Goal: Check status: Check status

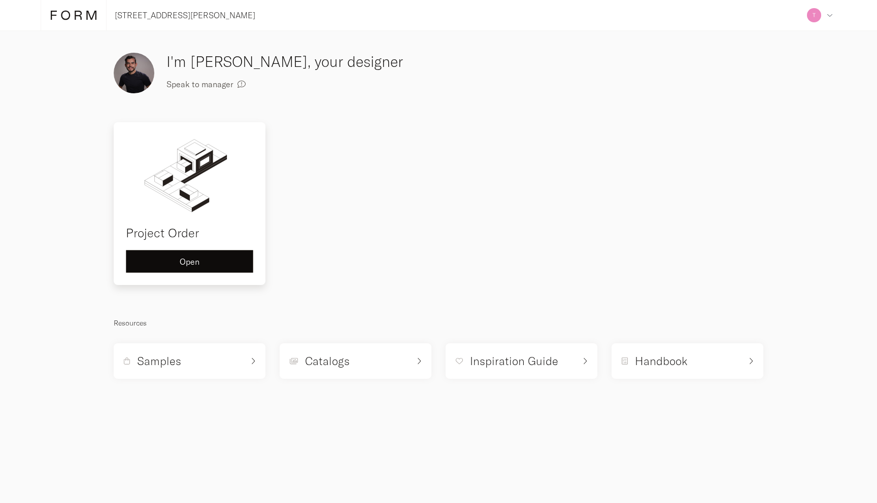
click at [210, 265] on div "Open" at bounding box center [189, 262] width 110 height 8
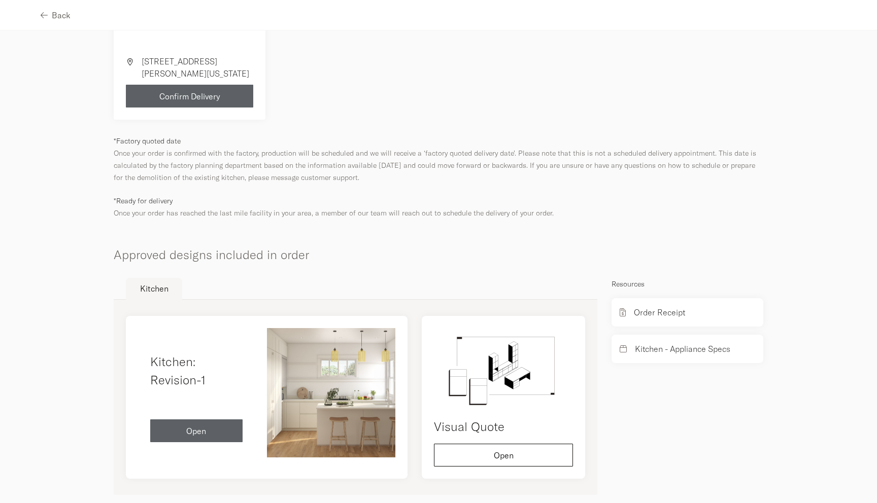
scroll to position [352, 0]
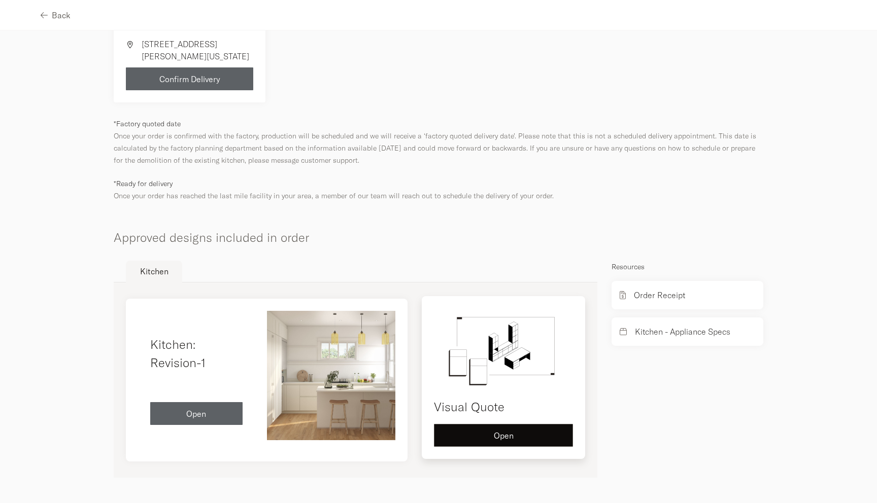
click at [484, 437] on div "Open" at bounding box center [503, 436] width 122 height 8
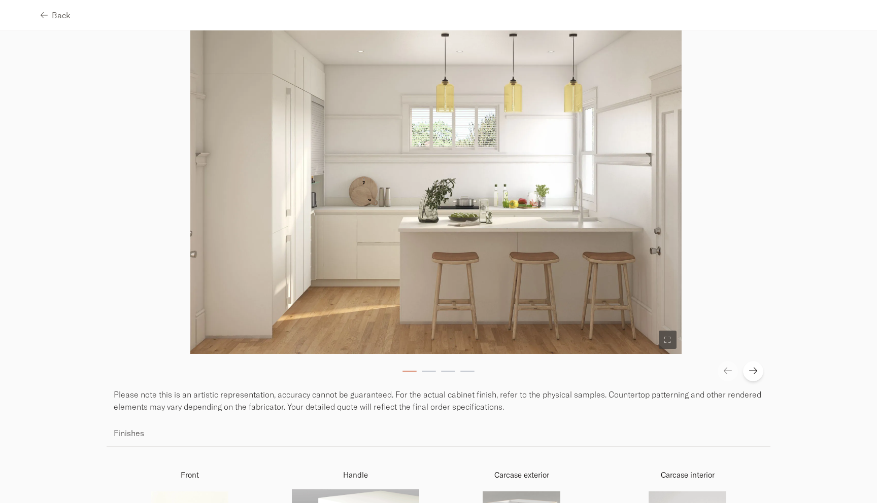
scroll to position [84, 0]
click at [753, 368] on icon at bounding box center [753, 371] width 8 height 10
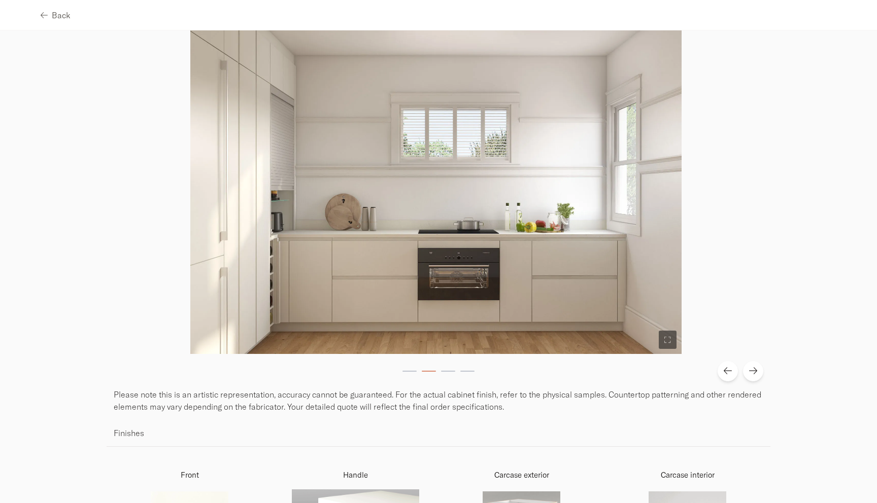
click at [753, 368] on icon at bounding box center [753, 371] width 8 height 7
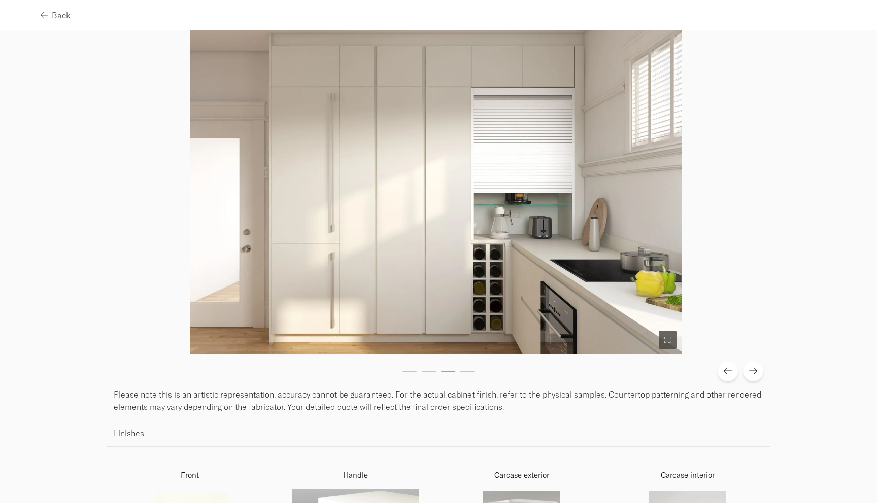
click at [729, 367] on icon at bounding box center [727, 371] width 8 height 10
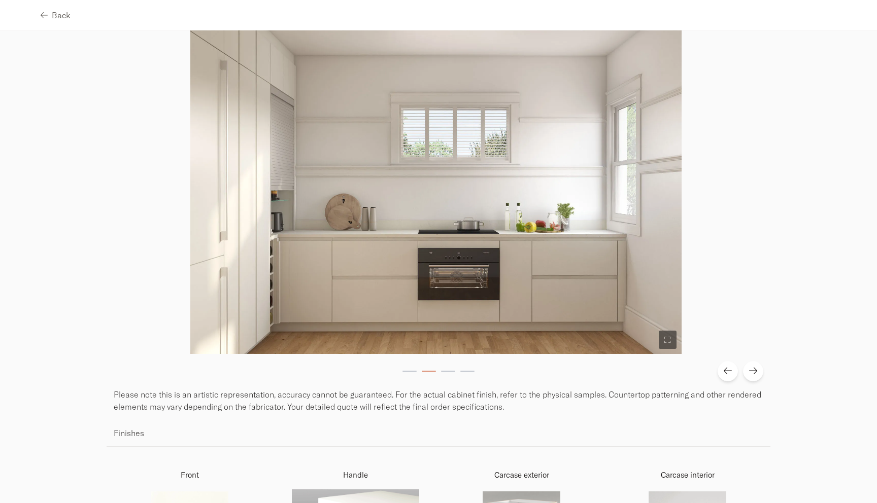
click at [752, 370] on icon at bounding box center [753, 371] width 8 height 7
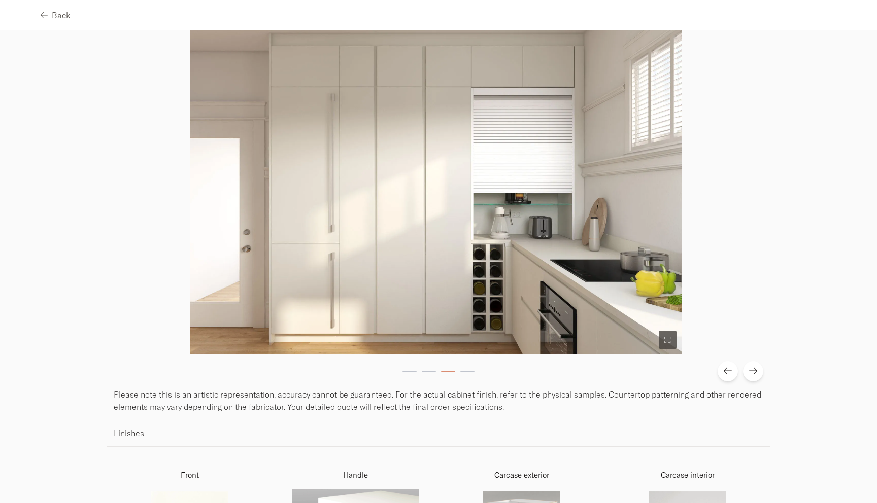
click at [752, 370] on icon at bounding box center [753, 371] width 8 height 10
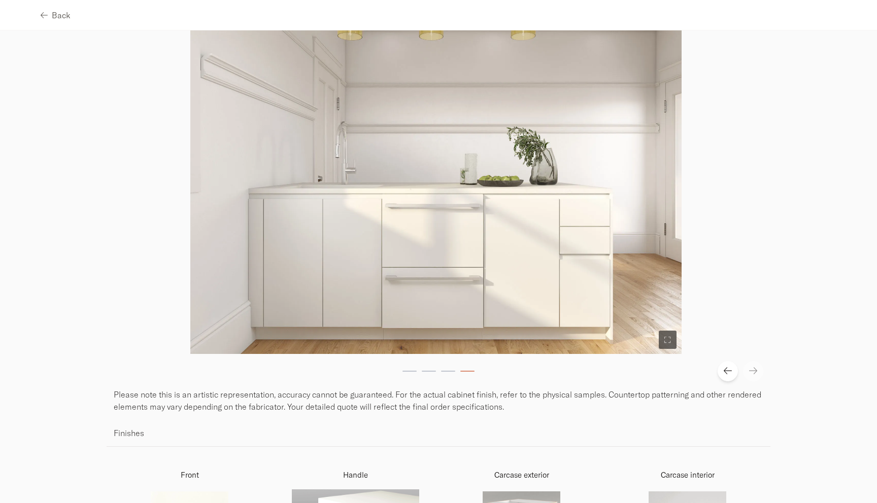
click at [729, 372] on icon at bounding box center [727, 371] width 8 height 10
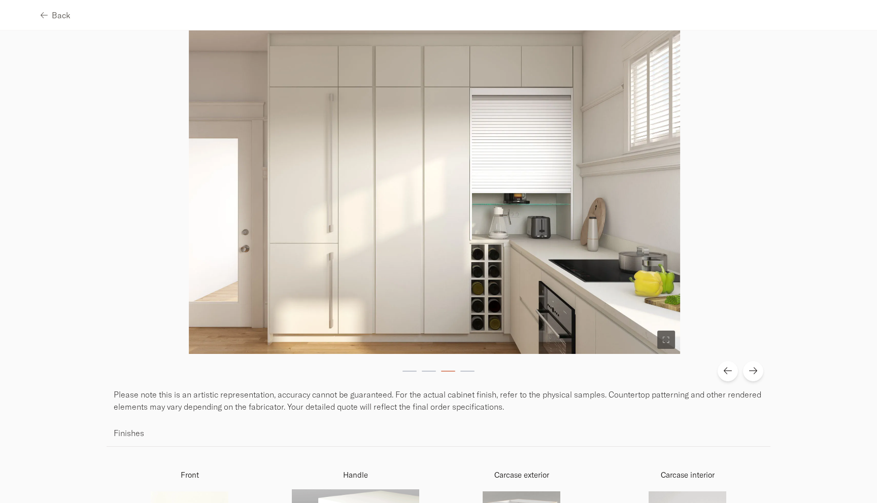
click at [729, 372] on icon at bounding box center [727, 371] width 8 height 10
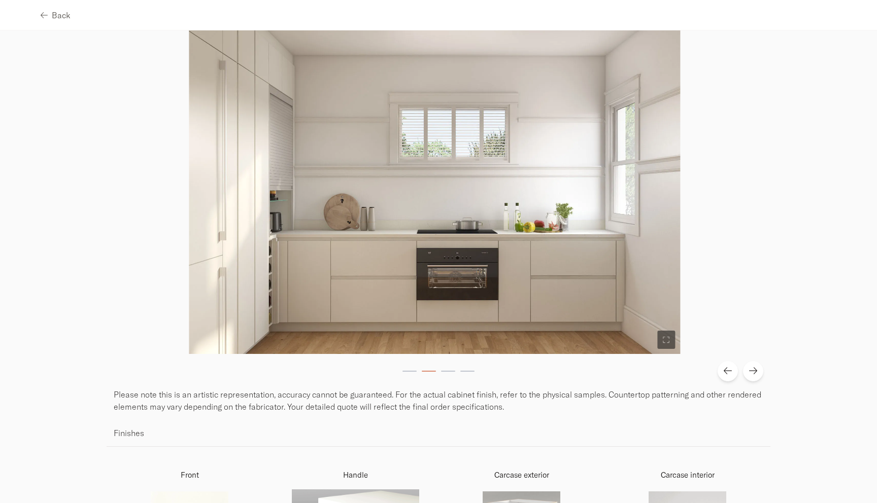
click at [741, 374] on div at bounding box center [740, 371] width 46 height 20
click at [755, 373] on icon at bounding box center [753, 371] width 8 height 10
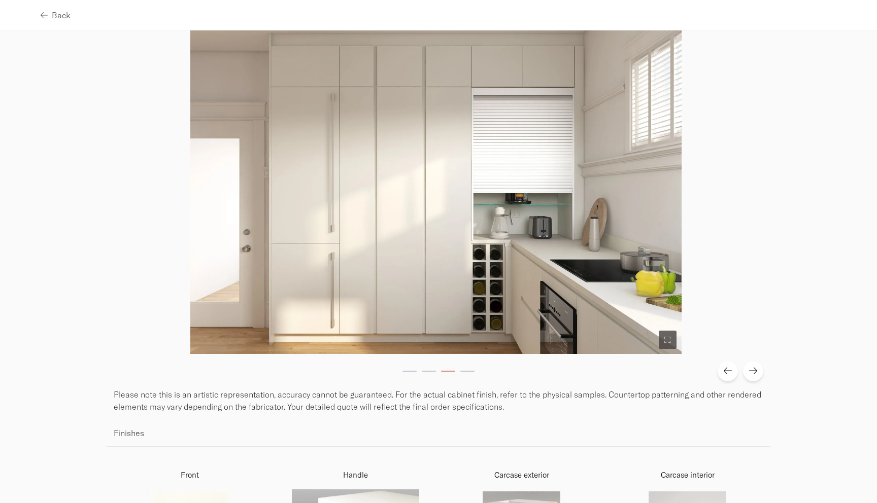
click at [751, 373] on icon at bounding box center [753, 371] width 8 height 10
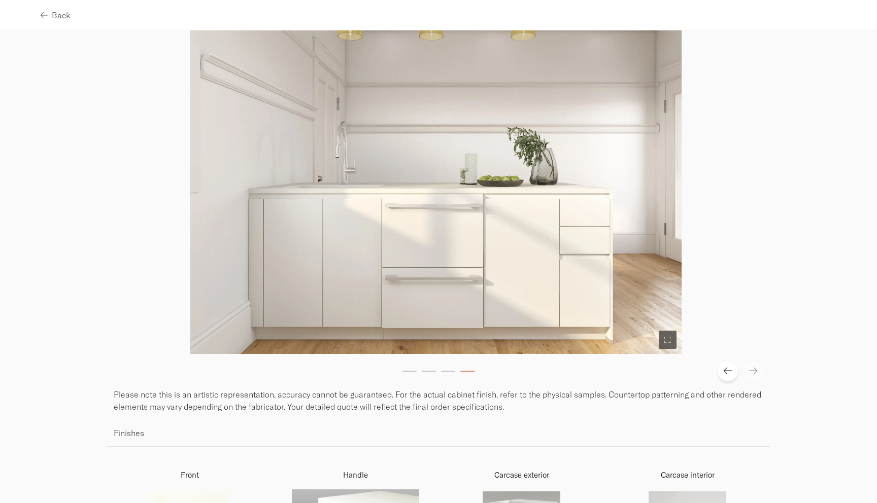
click at [720, 371] on button at bounding box center [727, 371] width 20 height 20
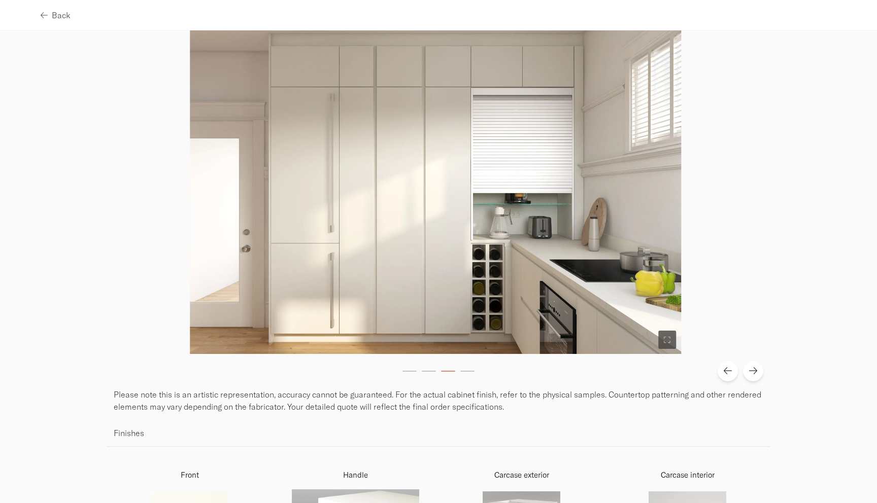
click at [720, 370] on button at bounding box center [727, 371] width 20 height 20
